Goal: Task Accomplishment & Management: Manage account settings

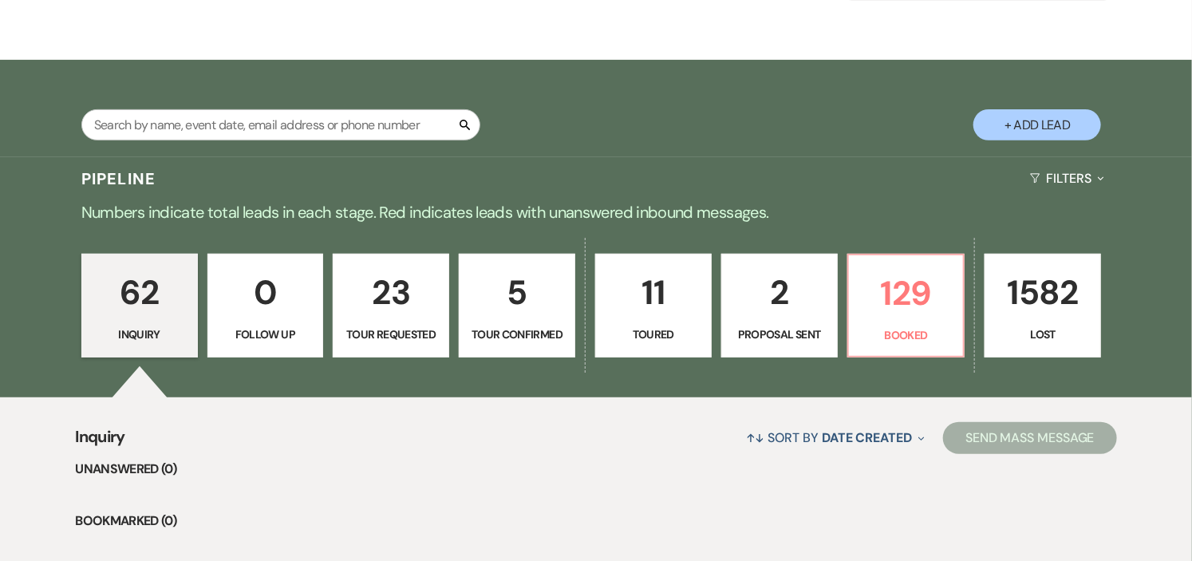
scroll to position [354, 0]
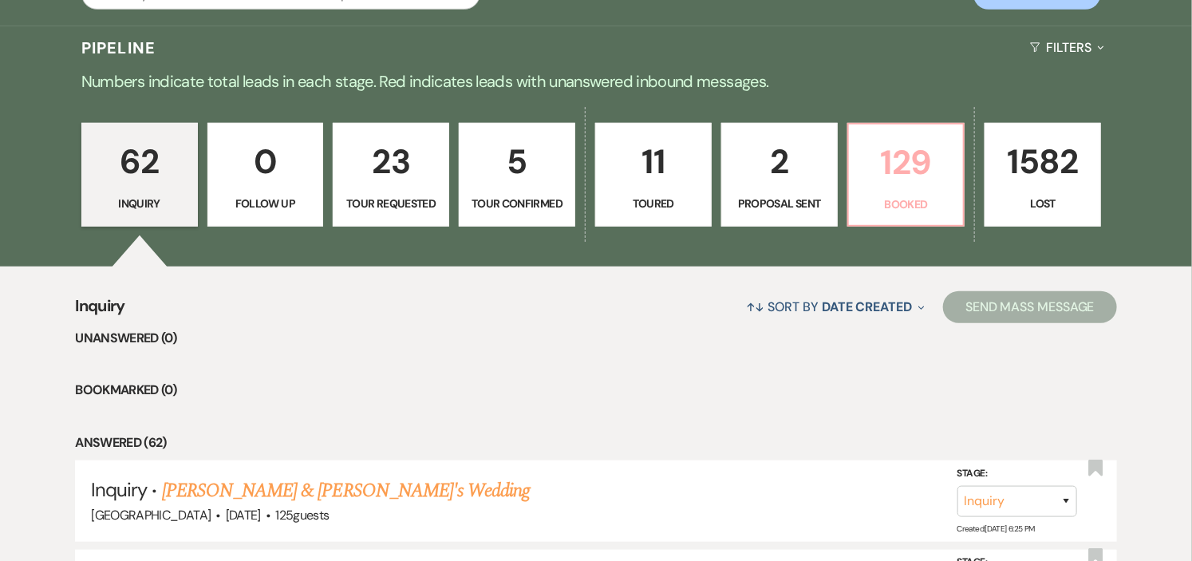
click at [891, 195] on p "Booked" at bounding box center [906, 204] width 96 height 18
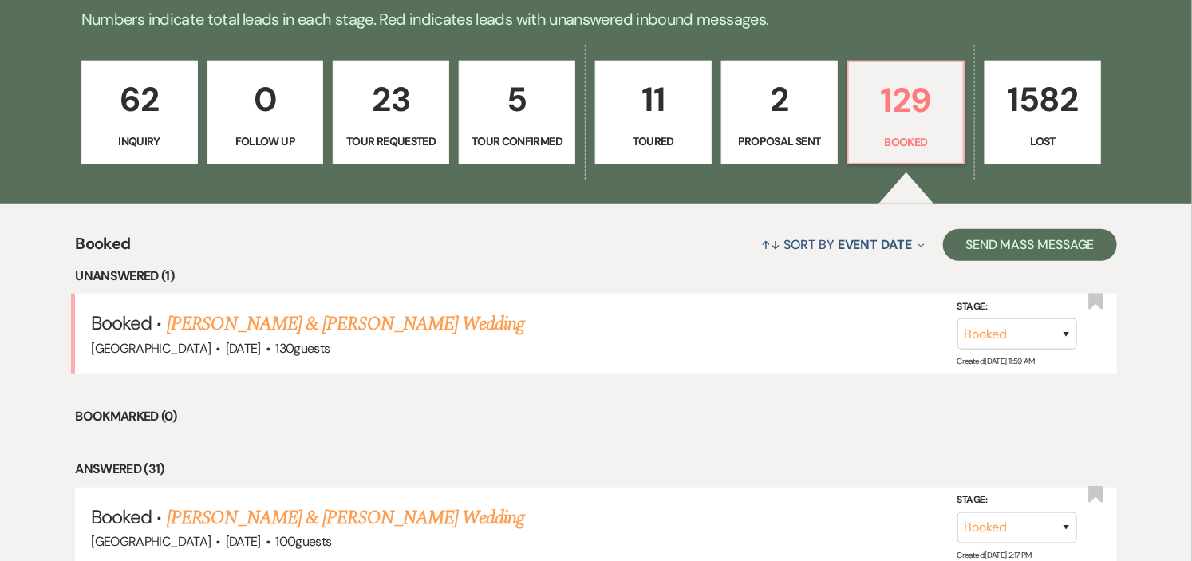
scroll to position [354, 0]
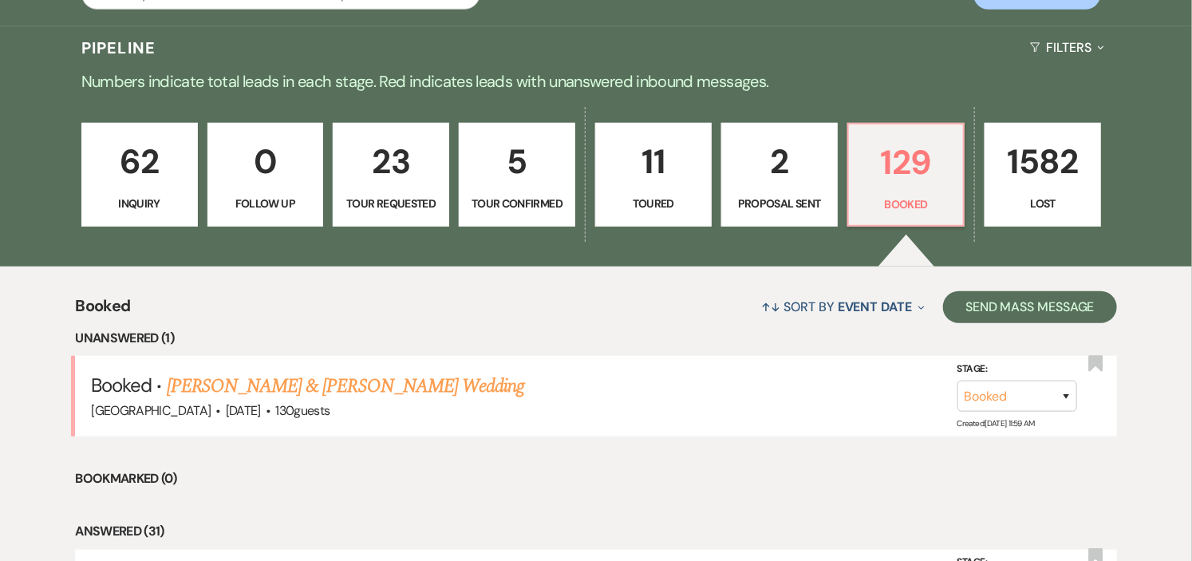
click at [548, 206] on p "Tour Confirmed" at bounding box center [517, 204] width 96 height 18
select select "4"
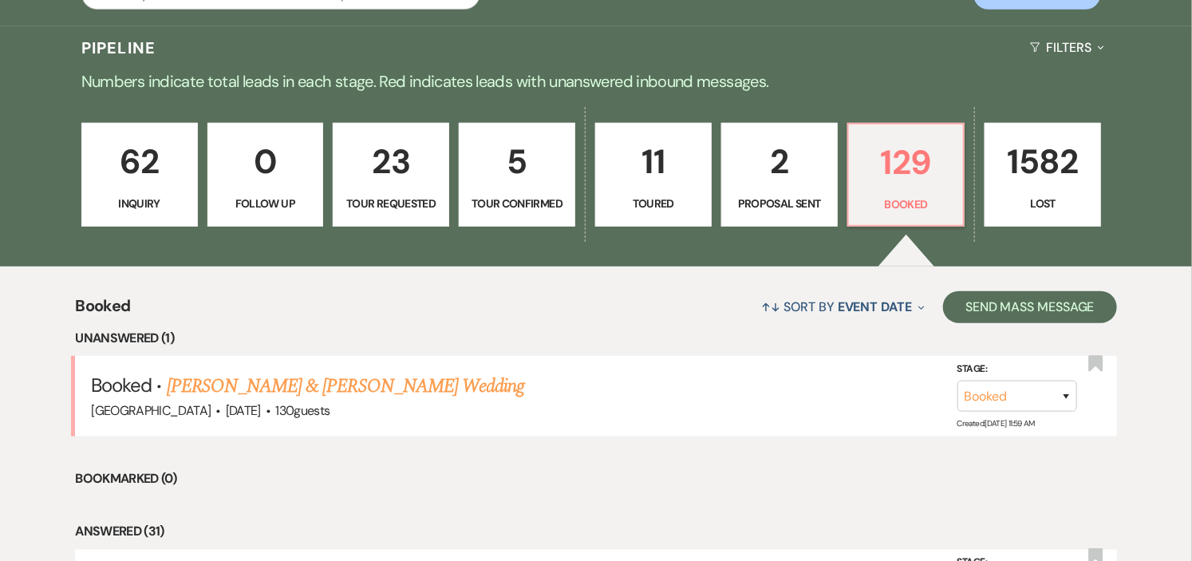
select select "4"
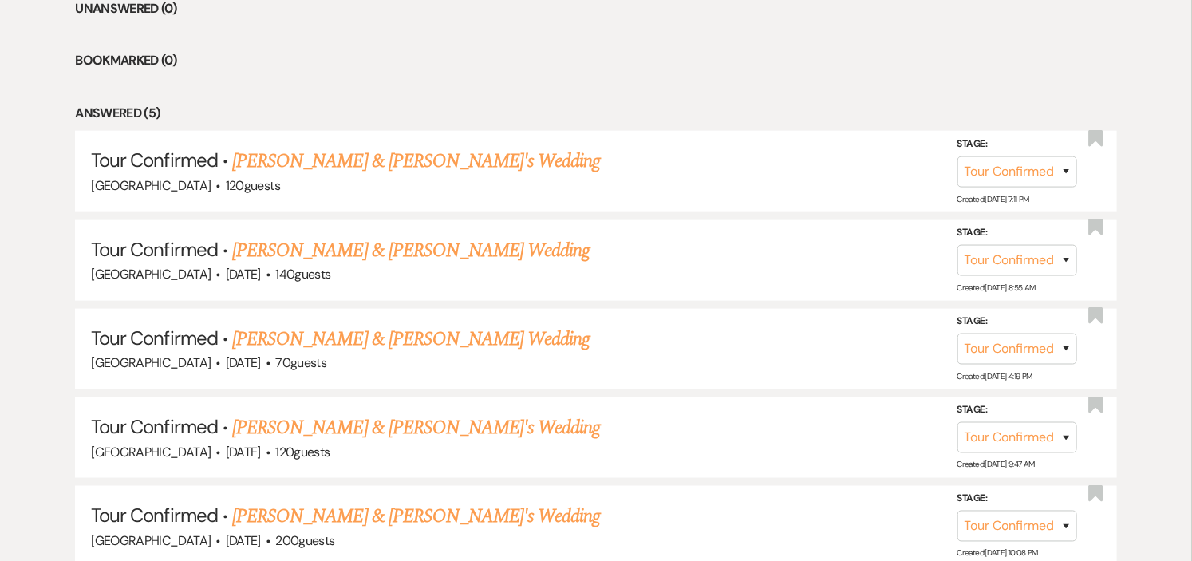
scroll to position [815, 0]
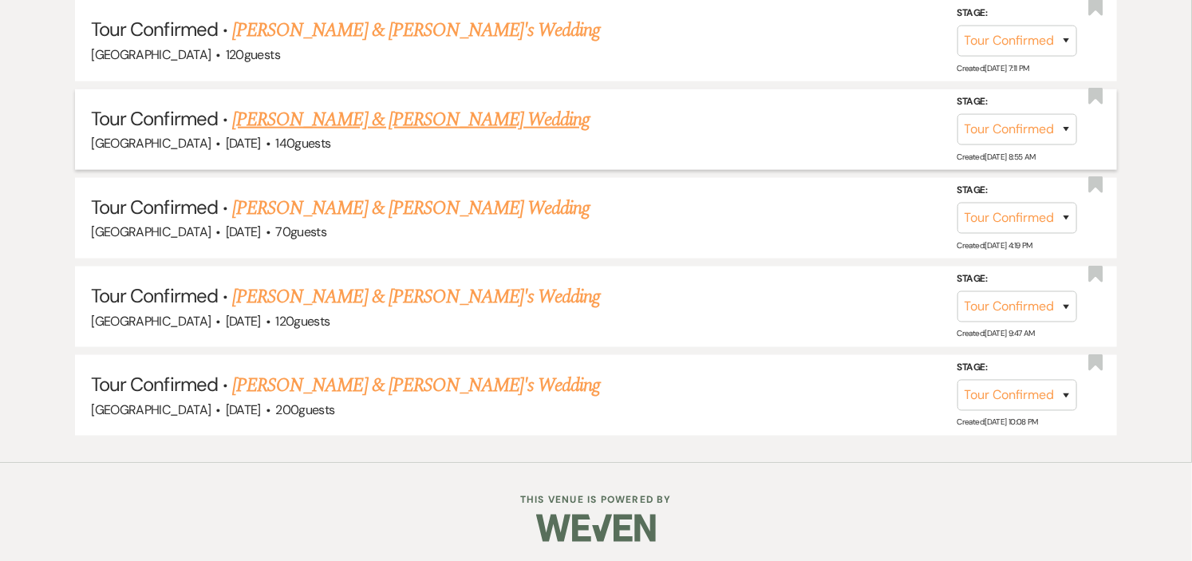
click at [475, 120] on link "[PERSON_NAME] & [PERSON_NAME] Wedding" at bounding box center [410, 119] width 357 height 29
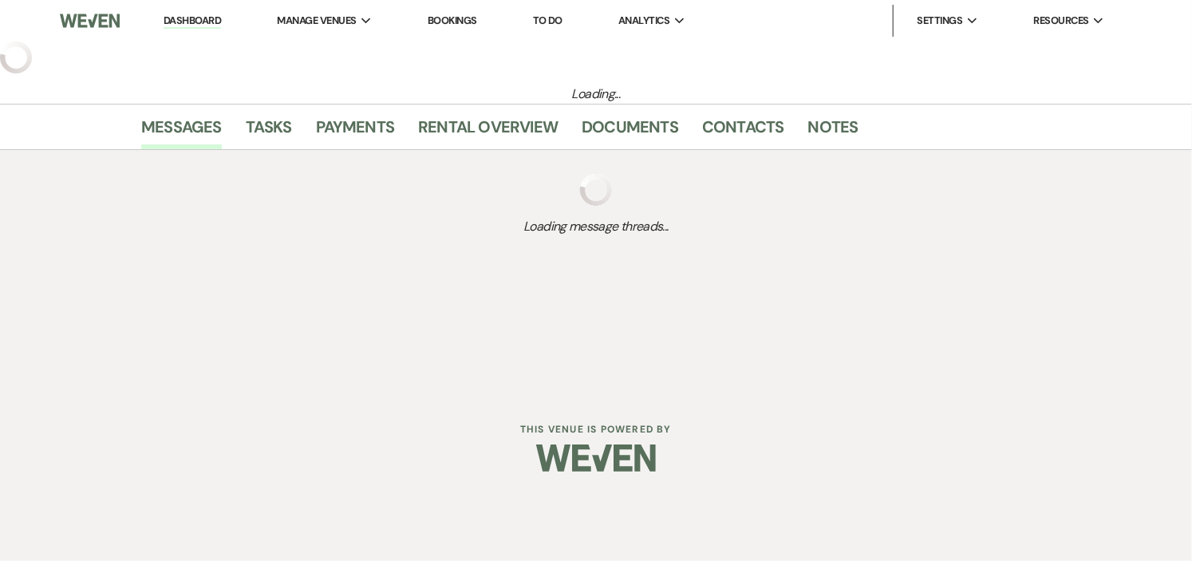
select select "4"
select select "1"
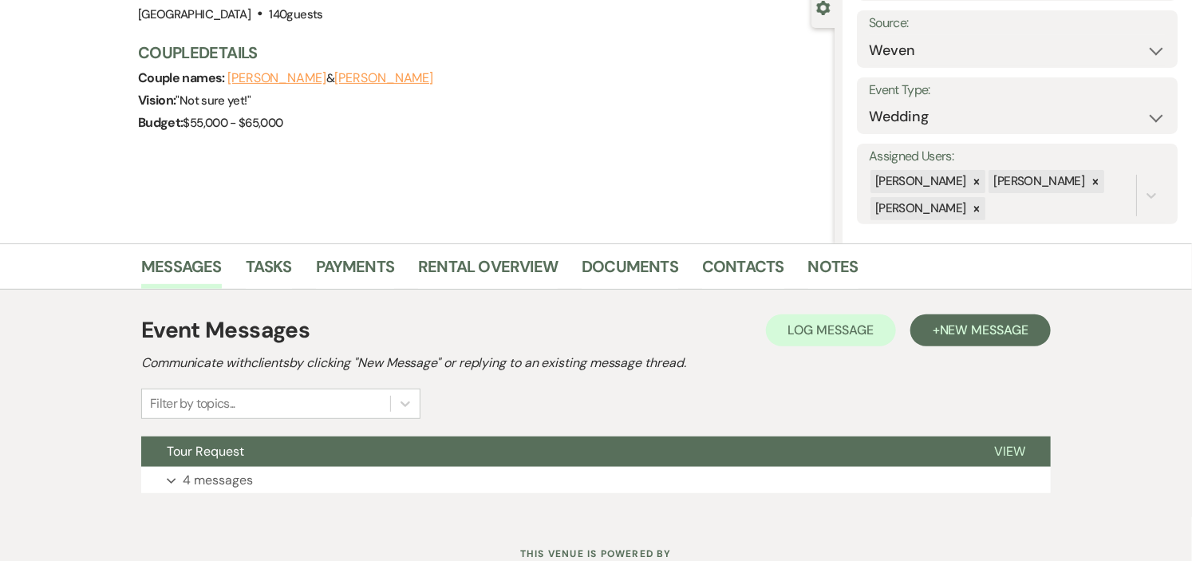
scroll to position [216, 0]
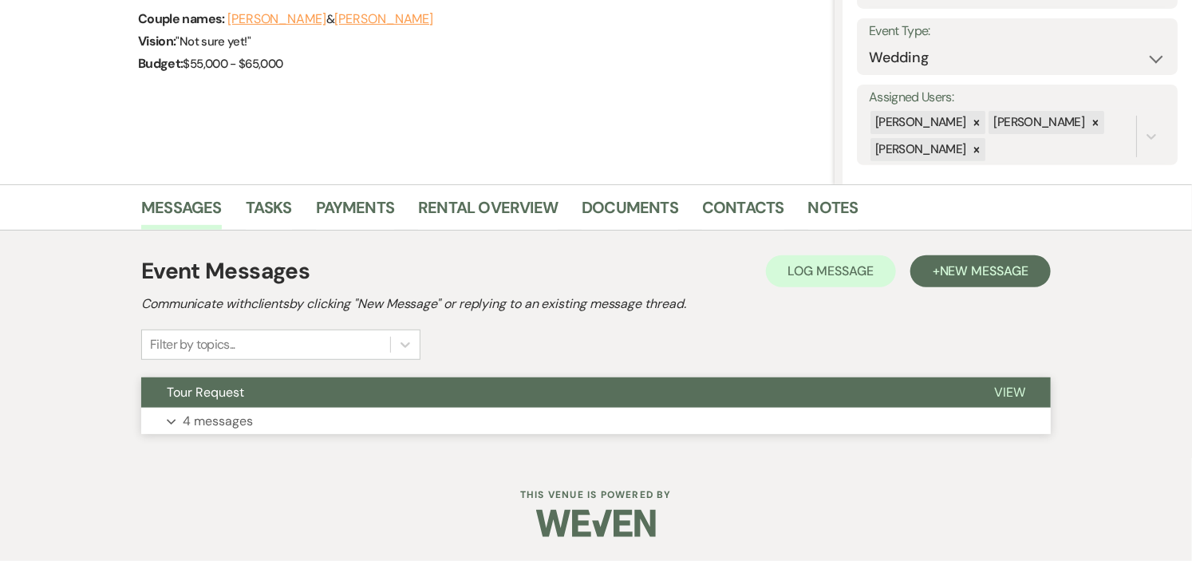
click at [808, 385] on button "Tour Request" at bounding box center [554, 392] width 827 height 30
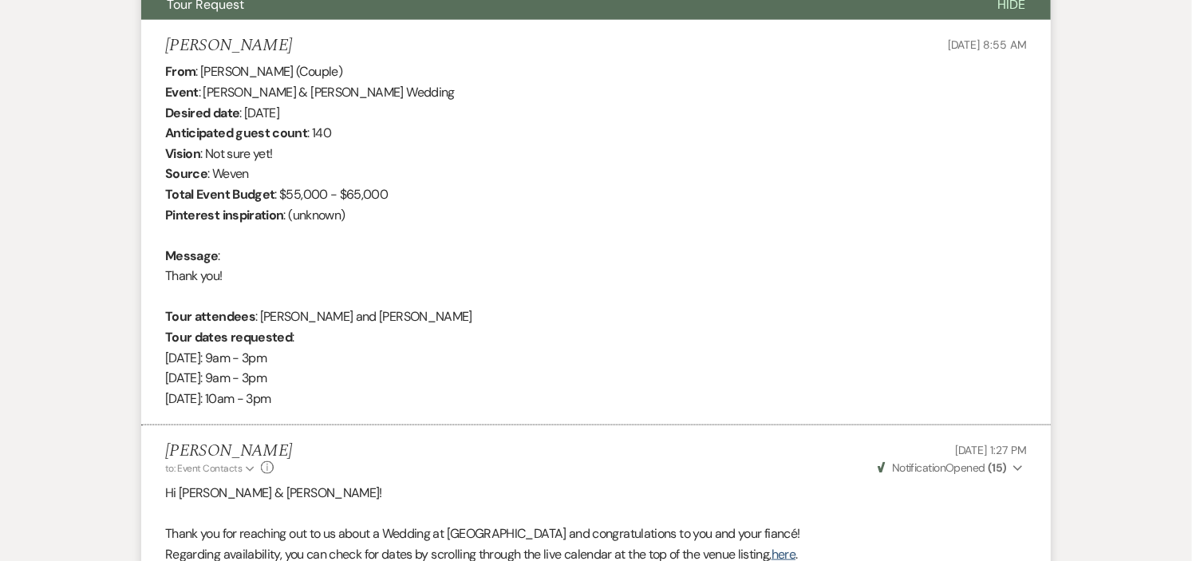
scroll to position [815, 0]
